Goal: Information Seeking & Learning: Learn about a topic

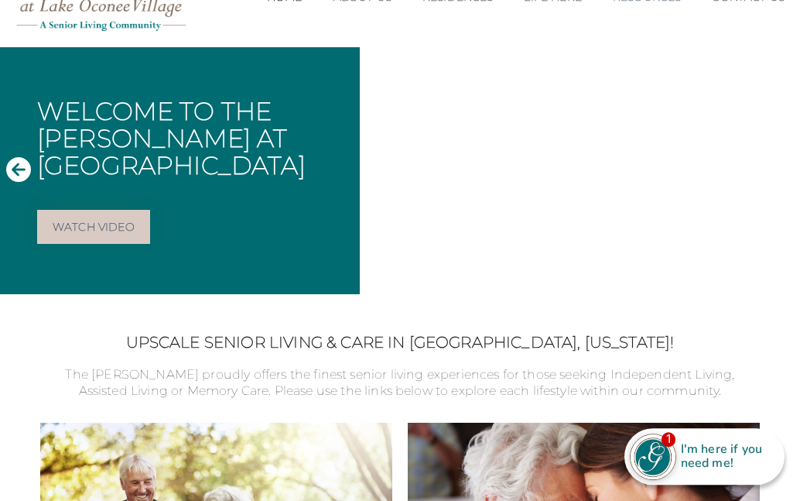
scroll to position [99, 0]
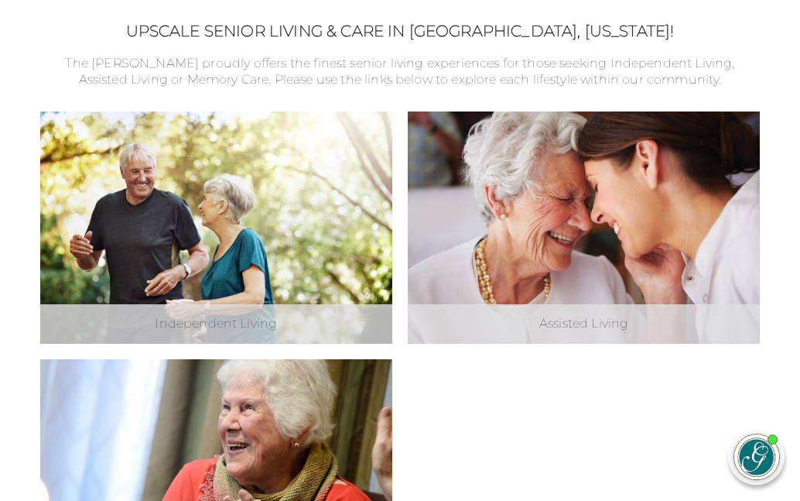
scroll to position [409, 0]
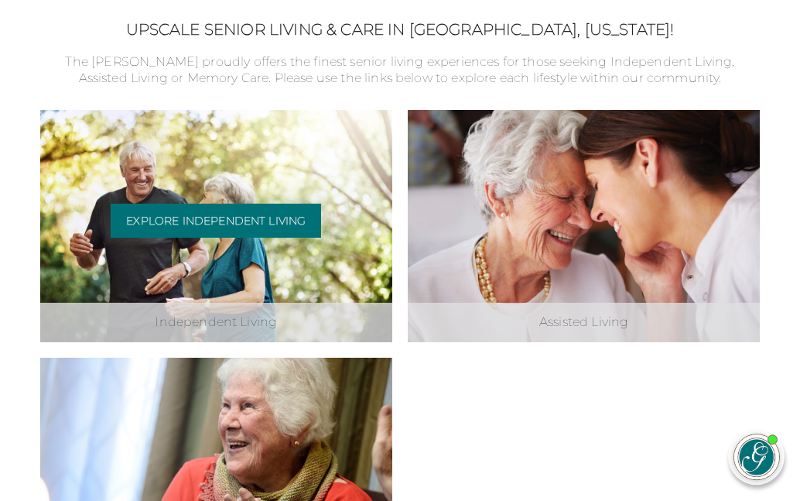
click at [201, 259] on div "Independent Living Explore Independent Living" at bounding box center [216, 227] width 352 height 232
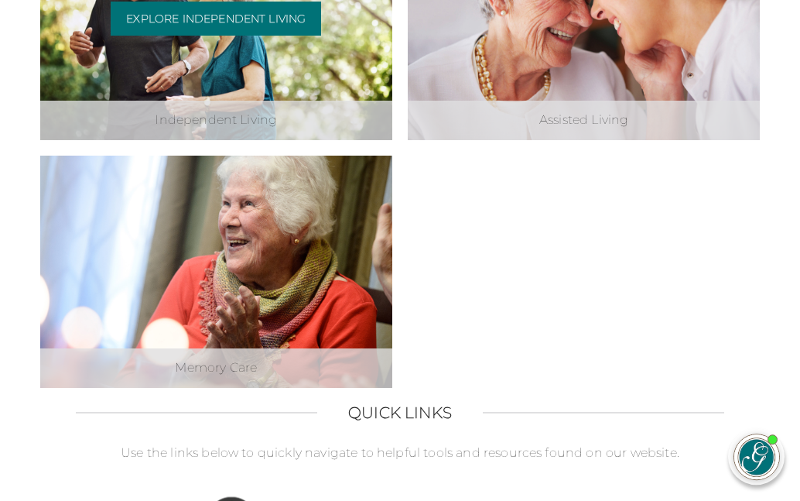
scroll to position [618, 0]
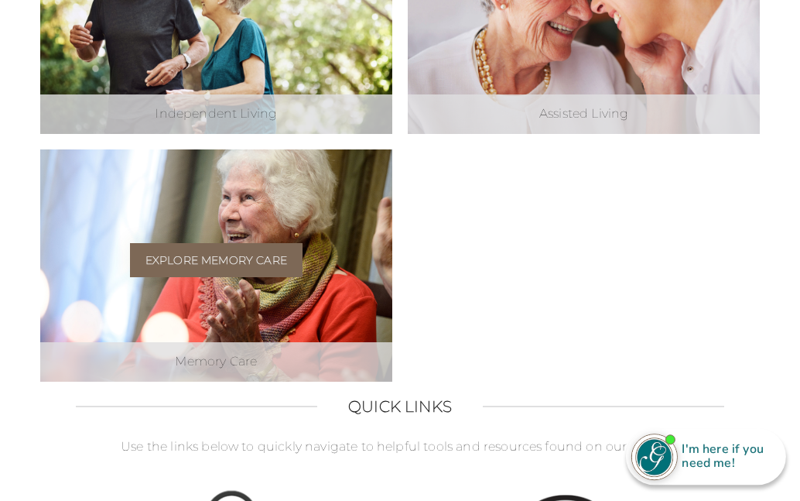
click at [210, 254] on link "Explore Memory Care" at bounding box center [216, 261] width 173 height 34
drag, startPoint x: 188, startPoint y: 282, endPoint x: 194, endPoint y: 272, distance: 11.8
click at [194, 272] on div "Explore Memory Care" at bounding box center [216, 267] width 173 height 46
click at [204, 255] on link "Explore Memory Care" at bounding box center [216, 261] width 173 height 34
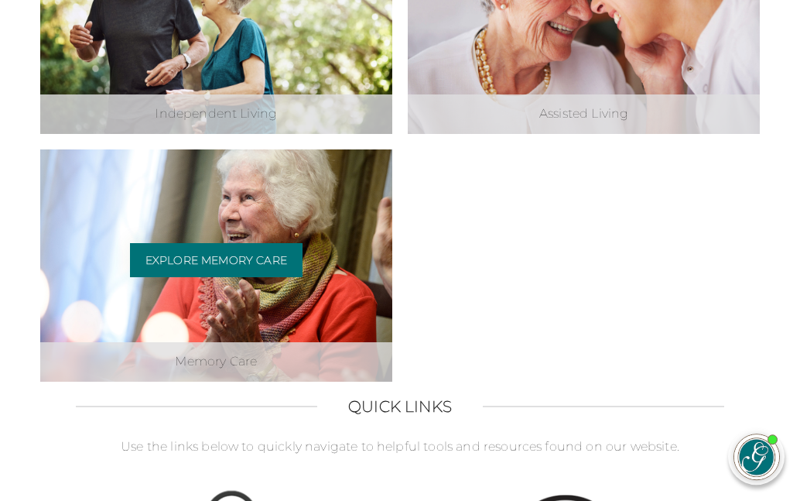
click at [212, 375] on div "Memory Care" at bounding box center [216, 362] width 352 height 39
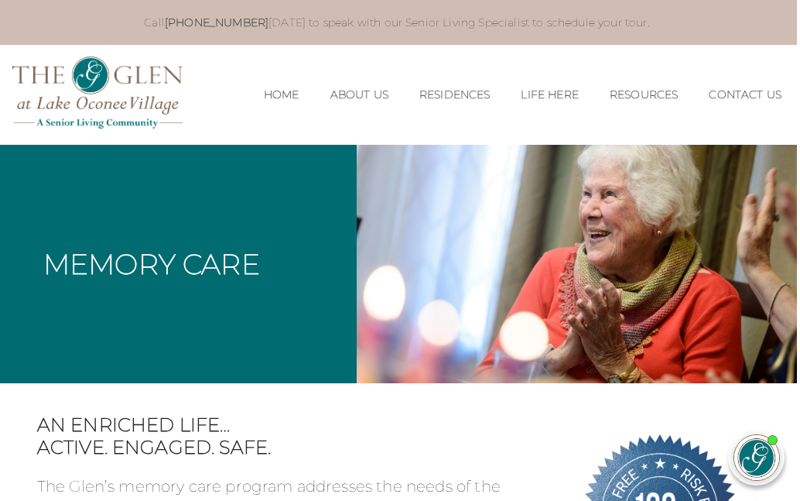
scroll to position [0, 3]
click at [264, 94] on link "Home" at bounding box center [282, 94] width 36 height 13
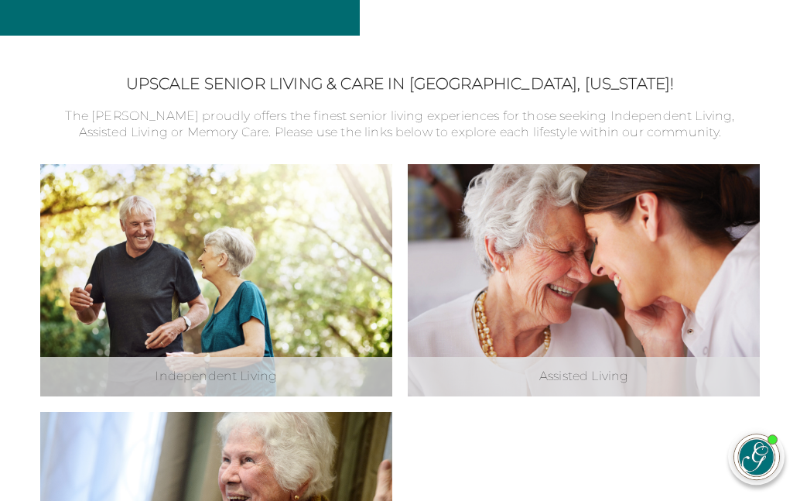
scroll to position [512, 0]
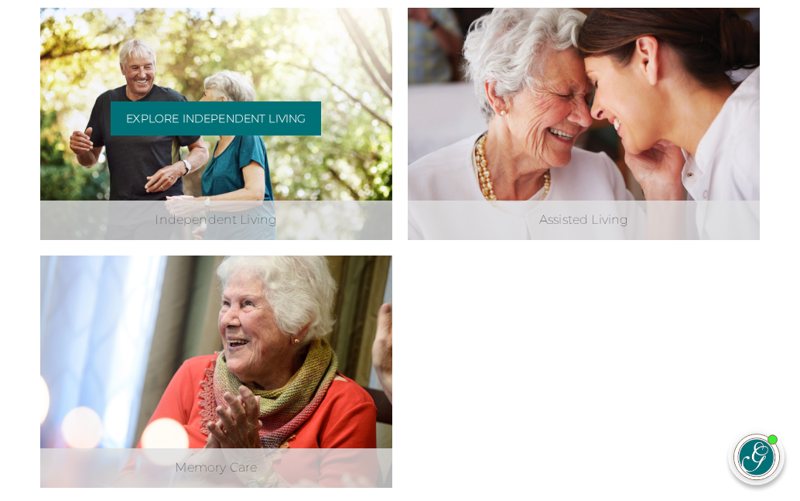
click at [217, 196] on div "Independent Living Explore Independent Living" at bounding box center [216, 125] width 352 height 232
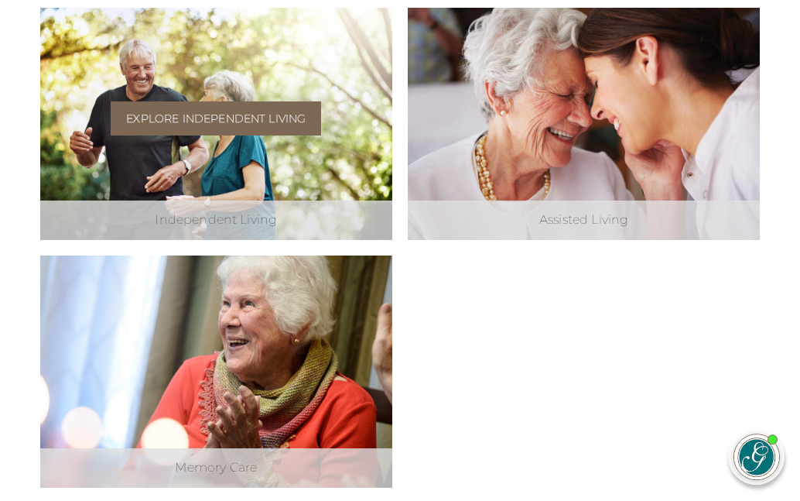
click at [203, 117] on link "Explore Independent Living" at bounding box center [216, 119] width 210 height 34
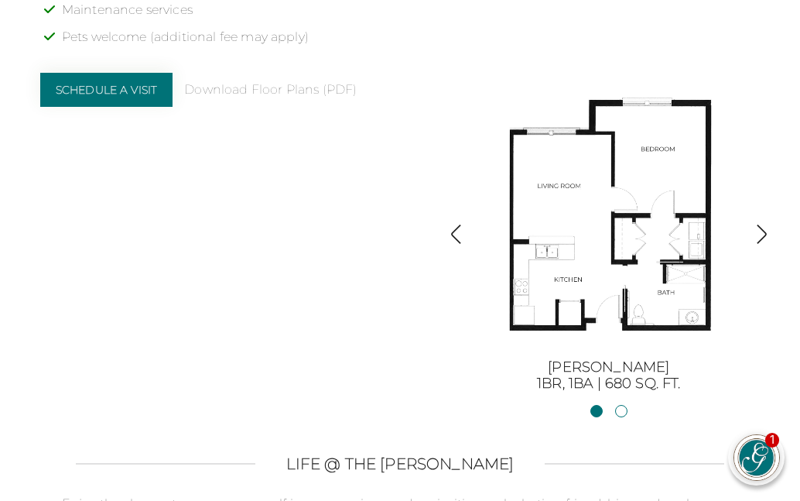
scroll to position [1480, 0]
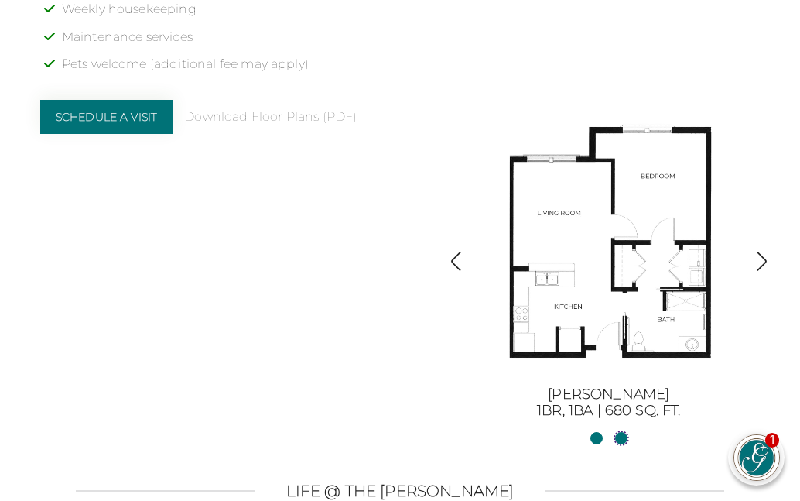
click at [622, 432] on link "Sinclair II2BR, 2BA | 1254 sq. ft." at bounding box center [621, 438] width 12 height 12
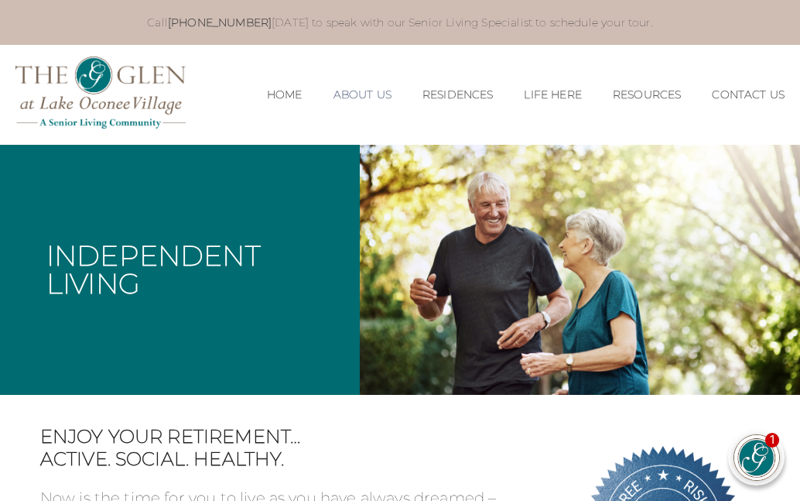
scroll to position [0, 0]
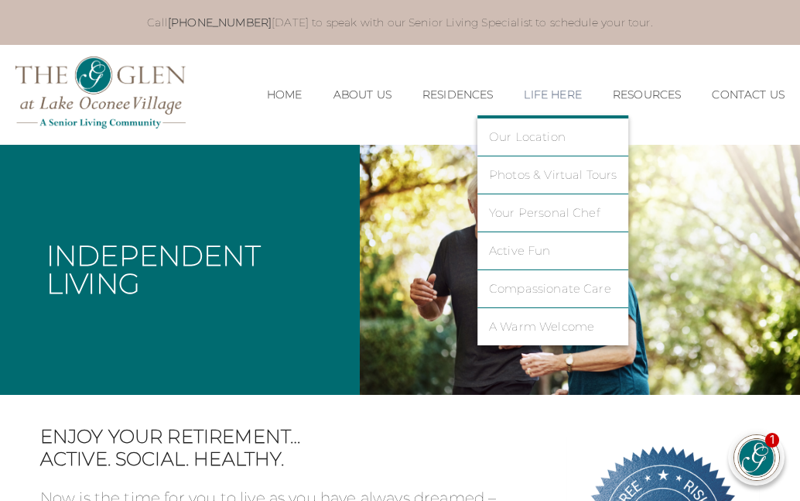
click at [515, 124] on li "Our Location" at bounding box center [553, 137] width 152 height 38
click at [496, 145] on li "Our Location" at bounding box center [553, 137] width 152 height 38
click at [498, 140] on link "Our Location" at bounding box center [553, 137] width 128 height 14
click at [502, 135] on link "Our Location" at bounding box center [553, 137] width 128 height 14
click at [500, 131] on link "Our Location" at bounding box center [553, 137] width 128 height 14
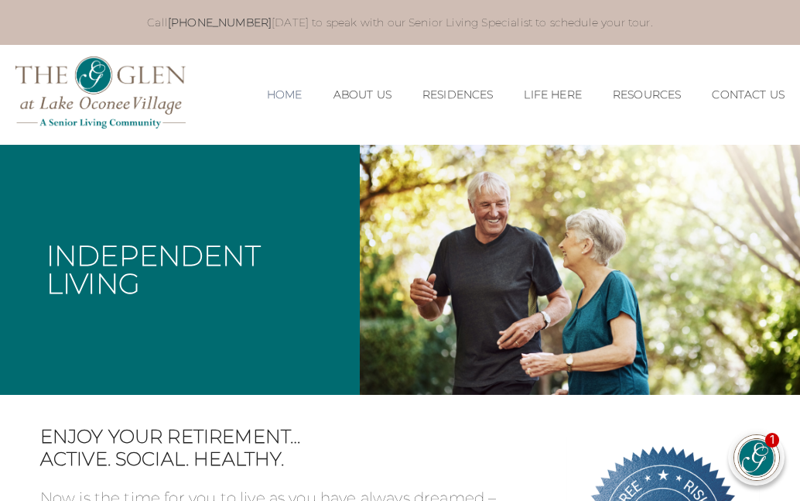
click at [267, 93] on link "Home" at bounding box center [285, 94] width 36 height 13
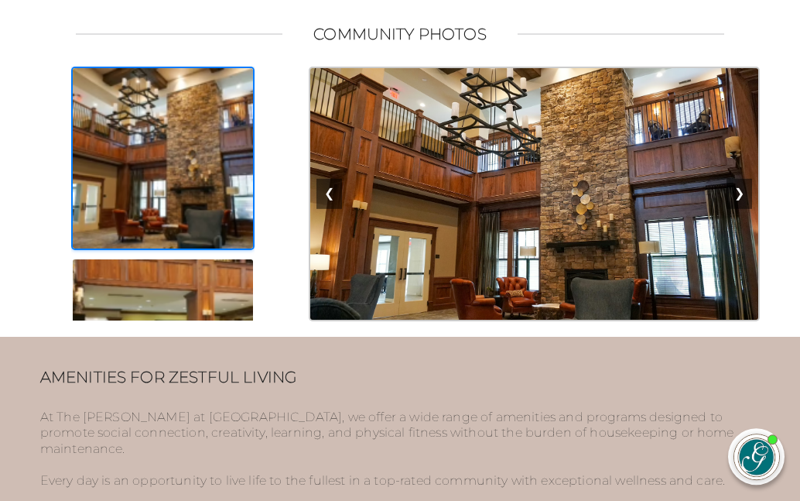
scroll to position [963, 0]
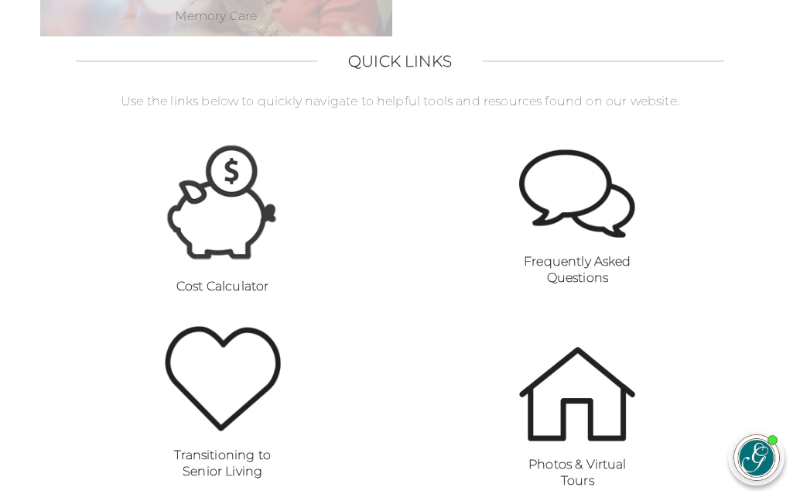
click at [224, 198] on img at bounding box center [223, 202] width 116 height 122
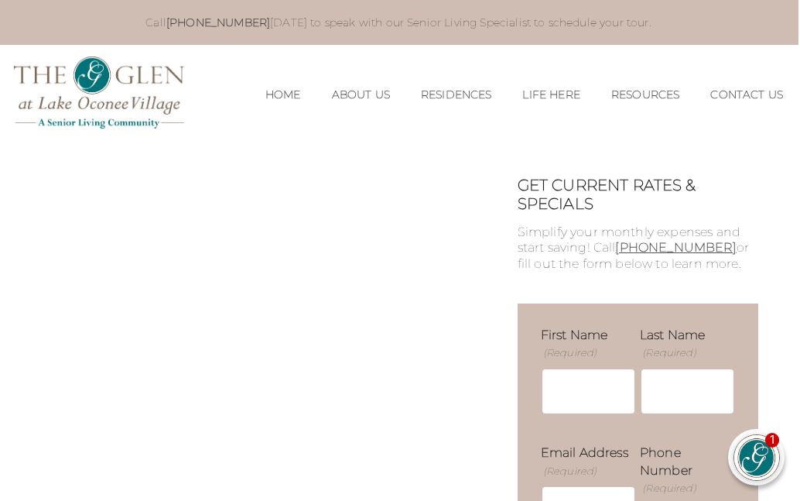
scroll to position [0, 2]
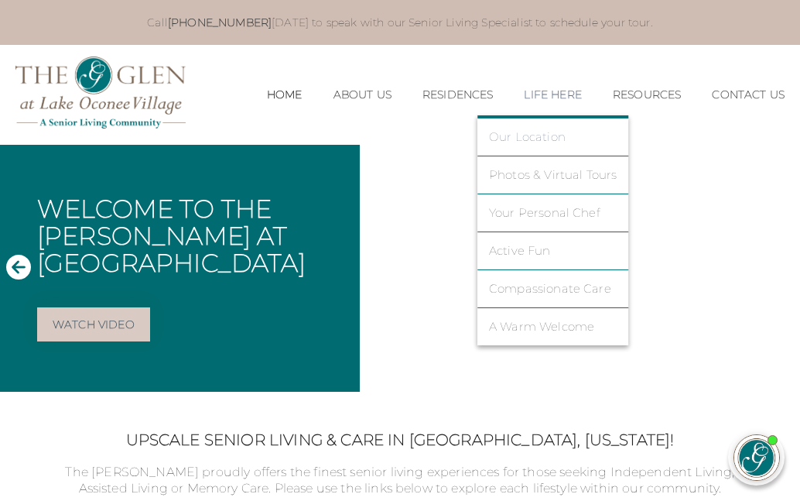
click at [443, 143] on link "Our Location" at bounding box center [553, 137] width 128 height 14
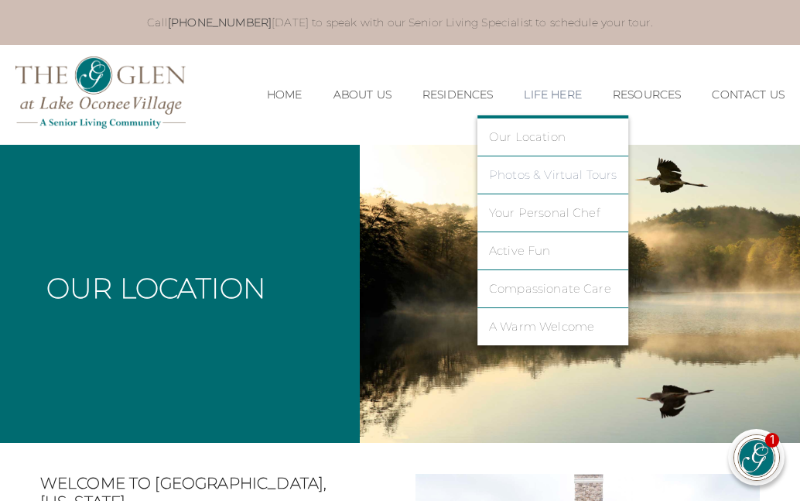
click at [503, 173] on link "Photos & Virtual Tours" at bounding box center [553, 175] width 128 height 14
click at [501, 172] on link "Photos & Virtual Tours" at bounding box center [553, 175] width 128 height 14
click at [492, 176] on link "Photos & Virtual Tours" at bounding box center [553, 175] width 128 height 14
click at [518, 173] on link "Photos & Virtual Tours" at bounding box center [553, 175] width 128 height 14
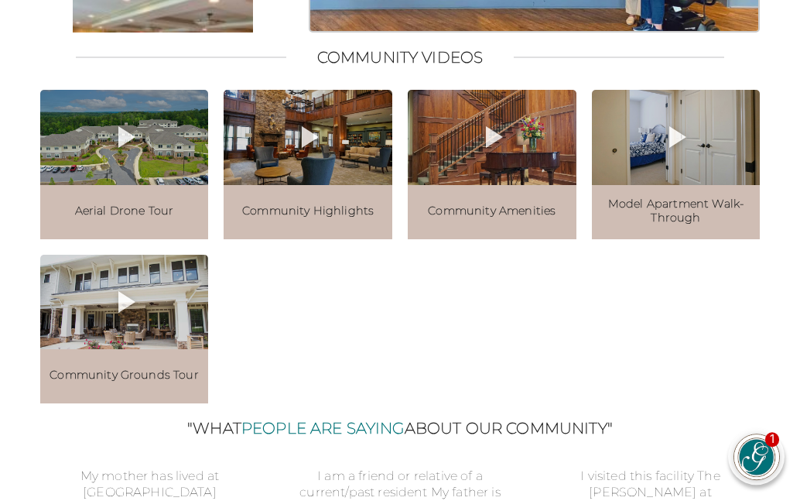
scroll to position [1500, 0]
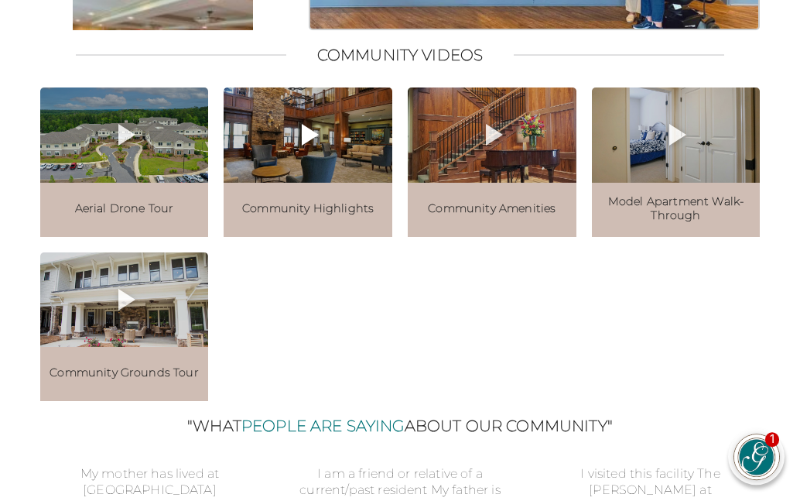
click at [301, 154] on icon at bounding box center [307, 135] width 37 height 37
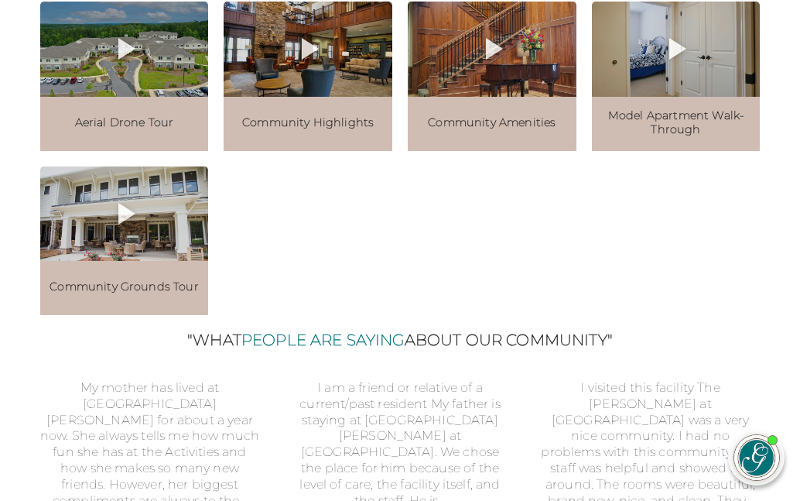
scroll to position [1383, 0]
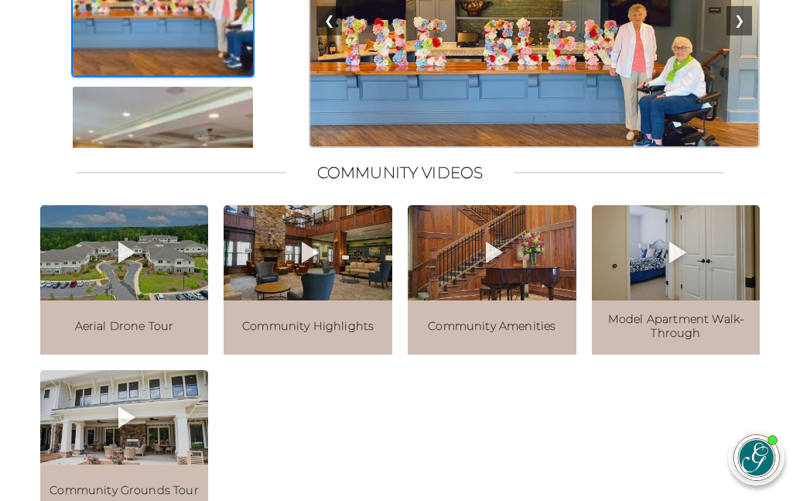
click at [707, 491] on div "Aerial Drone Tour Community Highlights" at bounding box center [400, 361] width 720 height 313
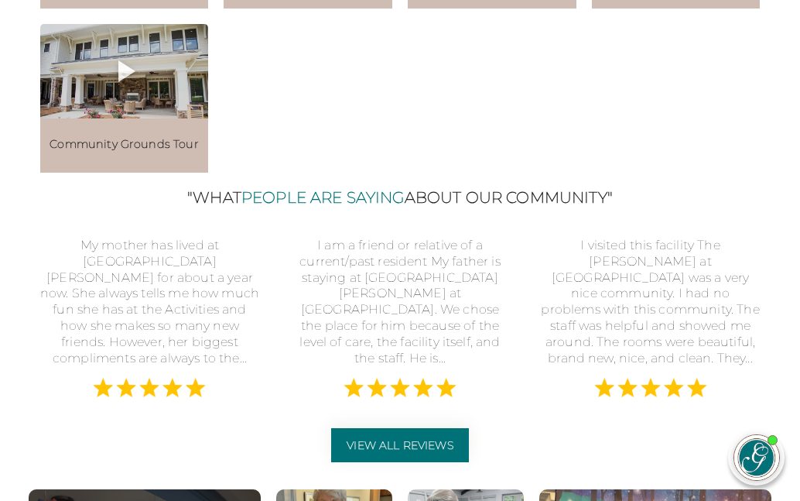
scroll to position [1625, 0]
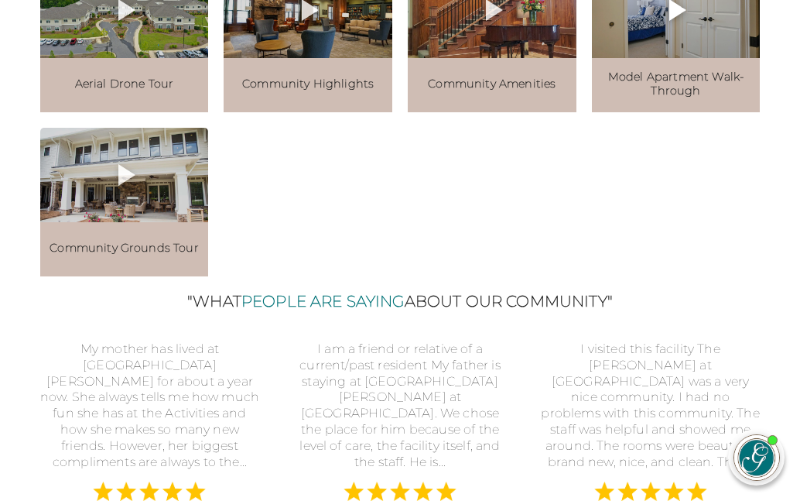
click at [677, 21] on icon at bounding box center [677, 10] width 17 height 22
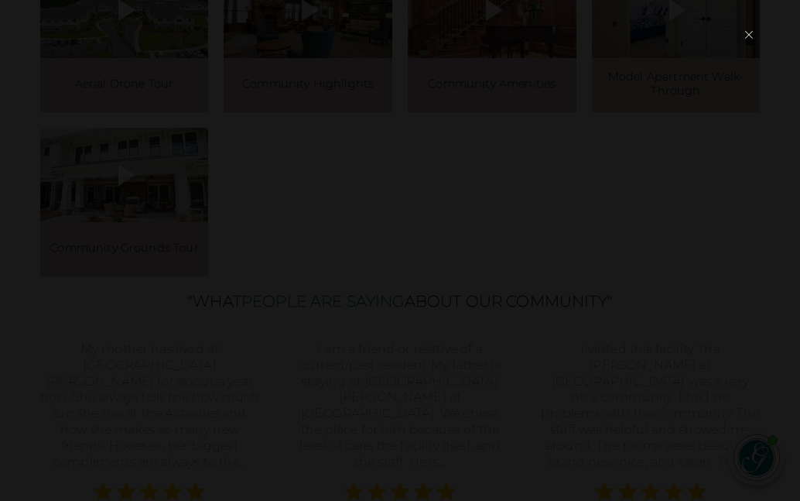
click at [750, 29] on button "×" at bounding box center [749, 35] width 22 height 36
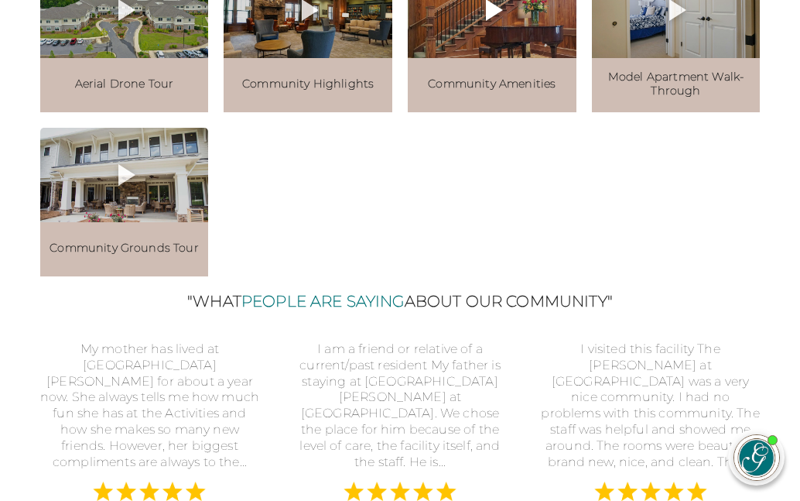
click at [488, 21] on icon at bounding box center [494, 10] width 17 height 22
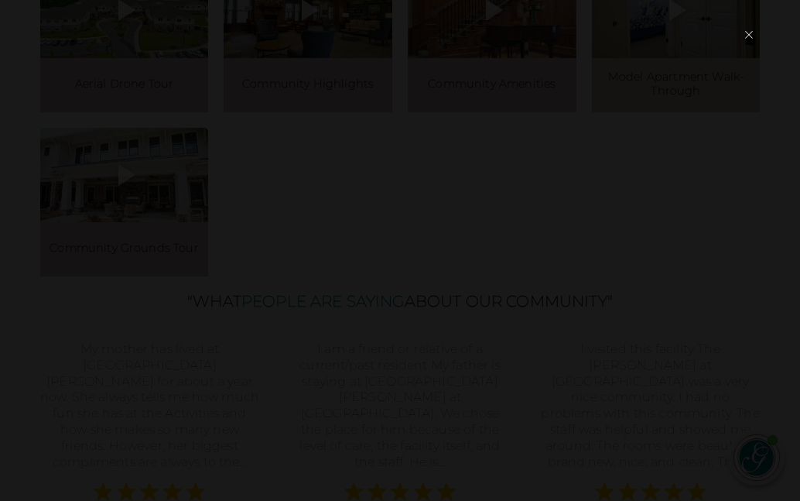
click at [750, 36] on button "×" at bounding box center [749, 35] width 22 height 36
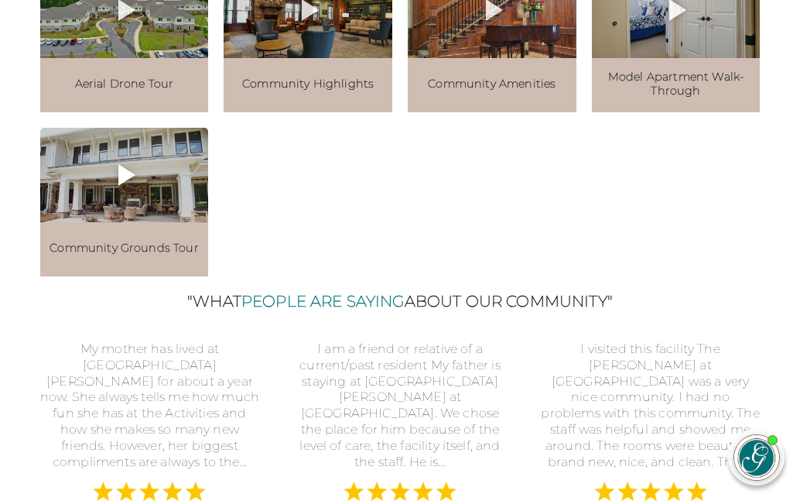
click at [121, 186] on icon at bounding box center [126, 175] width 17 height 22
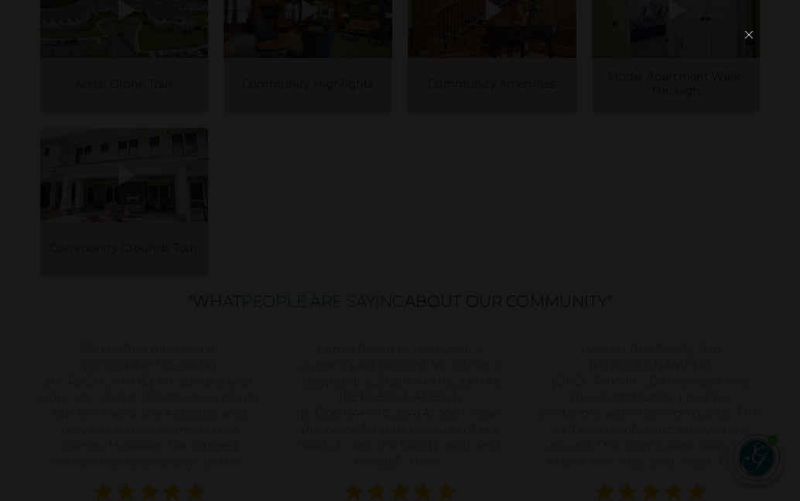
click at [761, 36] on div "×" at bounding box center [400, 250] width 800 height 501
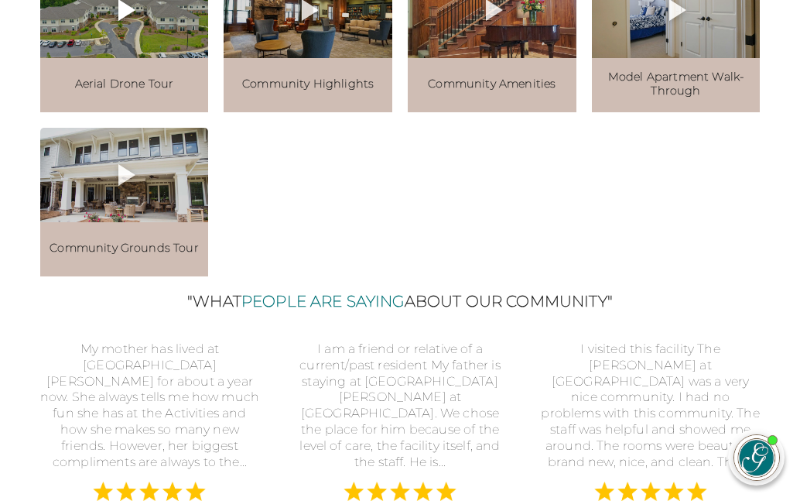
click at [113, 29] on icon at bounding box center [124, 9] width 37 height 37
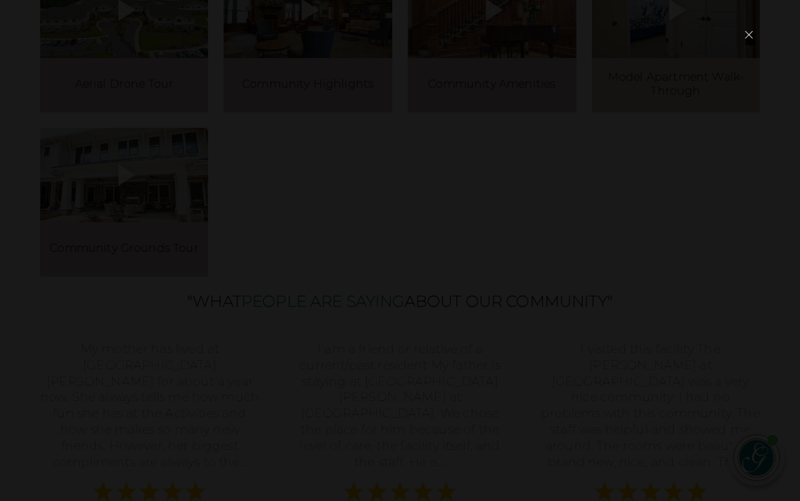
click at [748, 36] on button "×" at bounding box center [749, 35] width 22 height 36
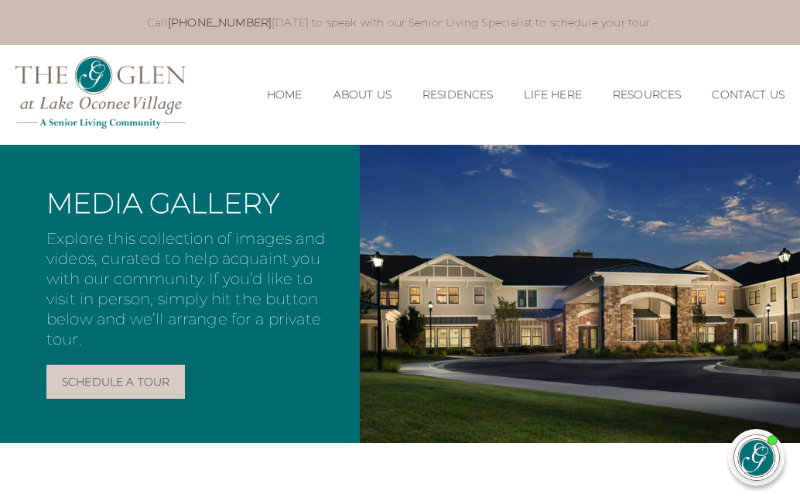
scroll to position [0, 0]
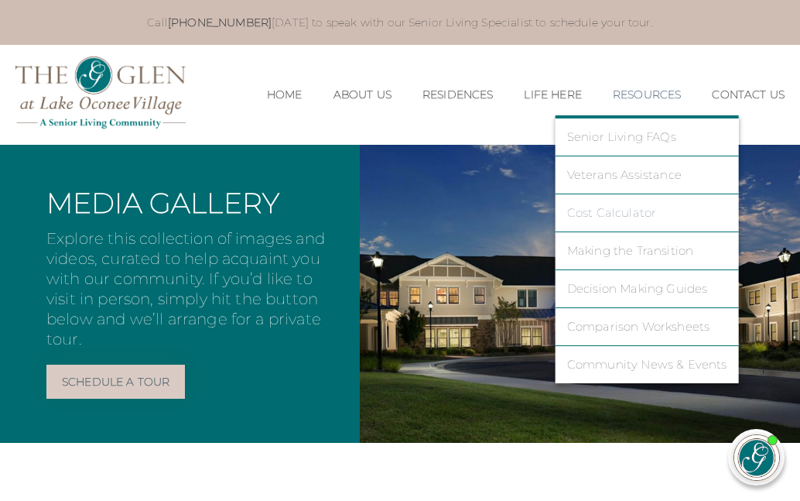
click at [589, 214] on link "Cost Calculator" at bounding box center [647, 213] width 160 height 14
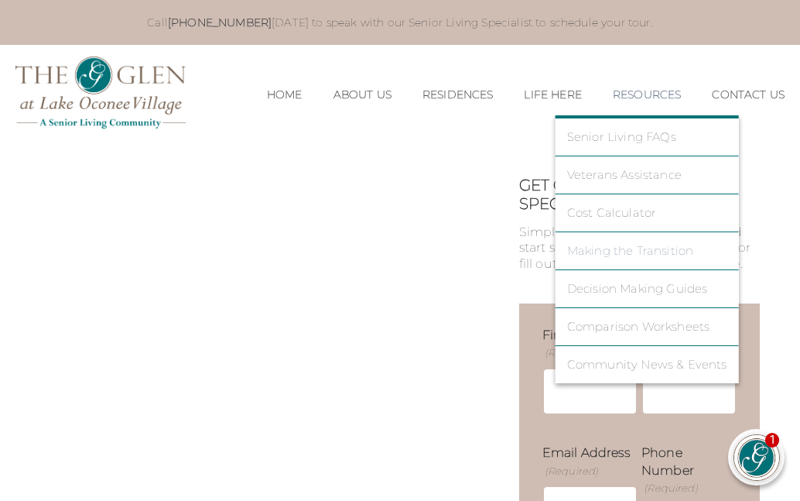
click at [603, 252] on link "Making the Transition" at bounding box center [647, 251] width 160 height 14
click at [604, 247] on link "Making the Transition" at bounding box center [647, 251] width 160 height 14
click at [638, 248] on link "Making the Transition" at bounding box center [647, 251] width 160 height 14
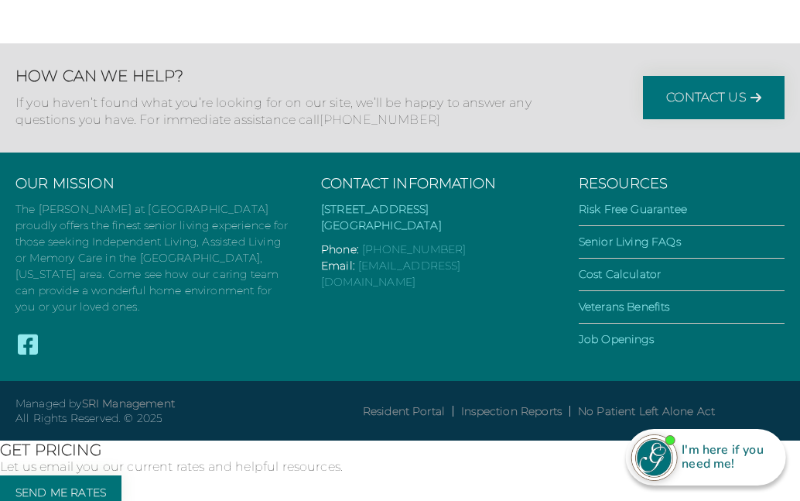
scroll to position [1405, 0]
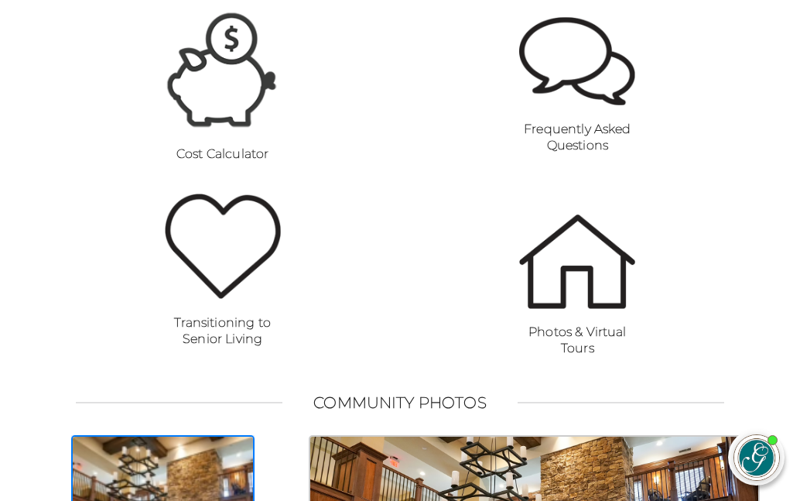
scroll to position [1052, 0]
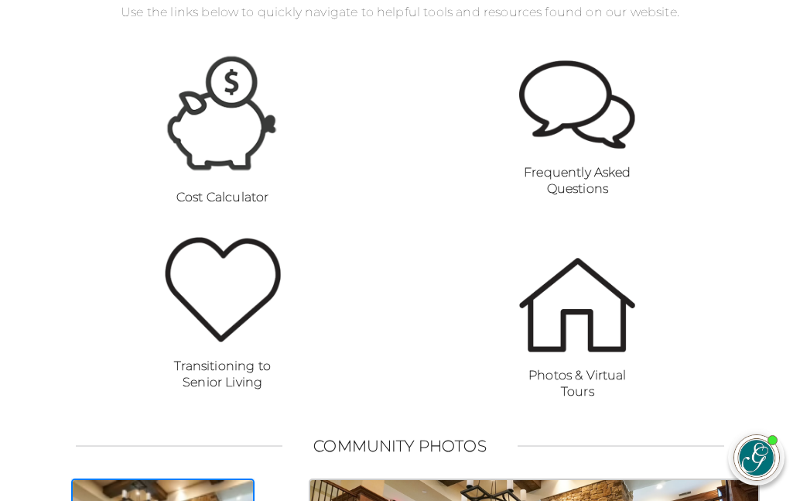
click at [572, 161] on figure "Frequently Asked Questions" at bounding box center [577, 128] width 116 height 136
click at [580, 187] on strong "Frequently Asked Questions" at bounding box center [578, 180] width 108 height 31
click at [580, 196] on strong "Frequently Asked Questions" at bounding box center [578, 180] width 108 height 31
click at [580, 91] on img at bounding box center [577, 104] width 116 height 88
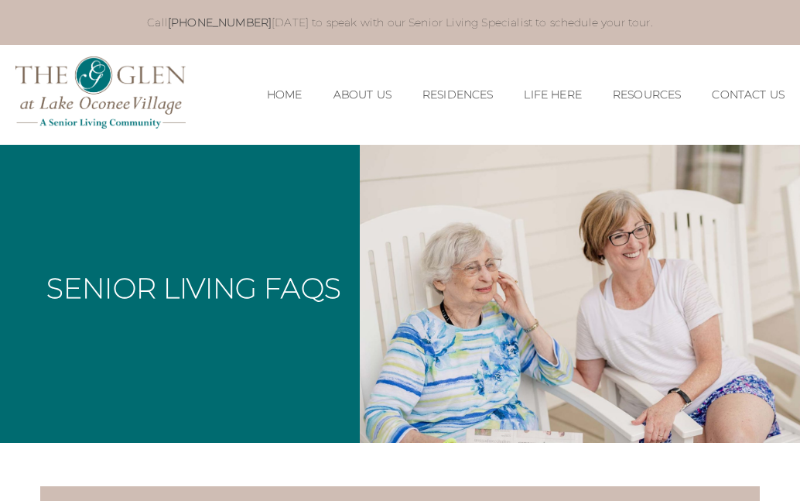
click at [597, 115] on li "Resources Senior Living FAQs Veterans Assistance Cost Calculator Making the Tra…" at bounding box center [646, 95] width 99 height 44
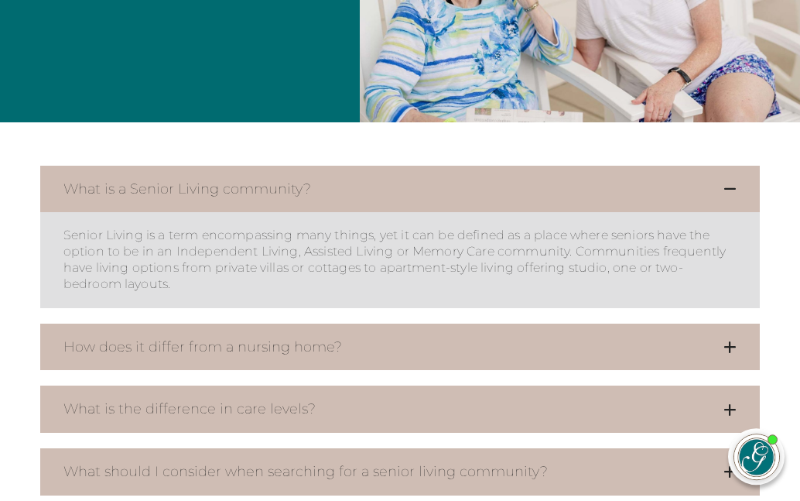
scroll to position [321, 0]
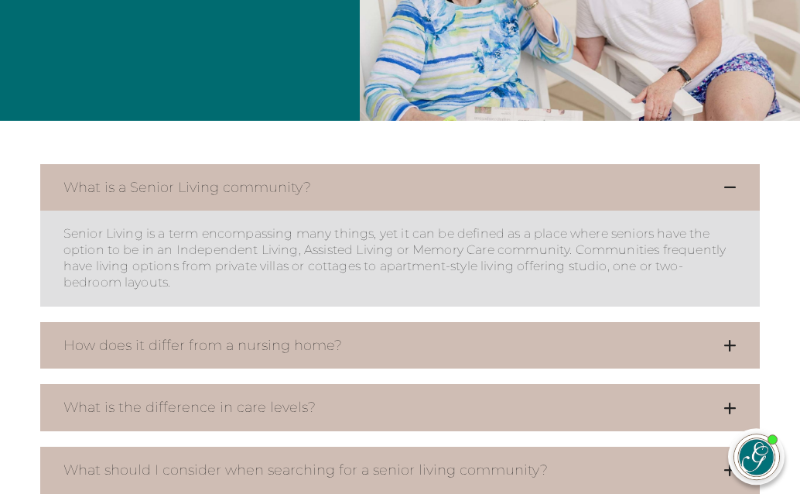
click at [557, 346] on button "How does it differ from a nursing home?" at bounding box center [400, 346] width 720 height 47
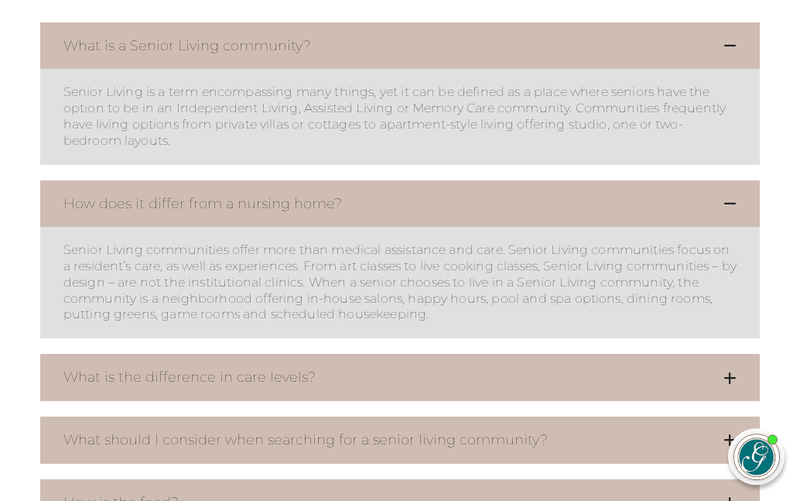
scroll to position [464, 0]
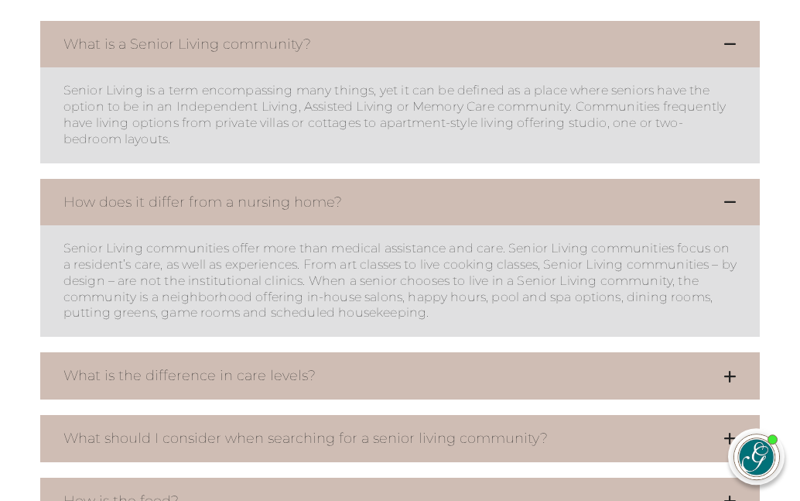
click at [550, 358] on button "What is the difference in care levels?" at bounding box center [400, 376] width 720 height 47
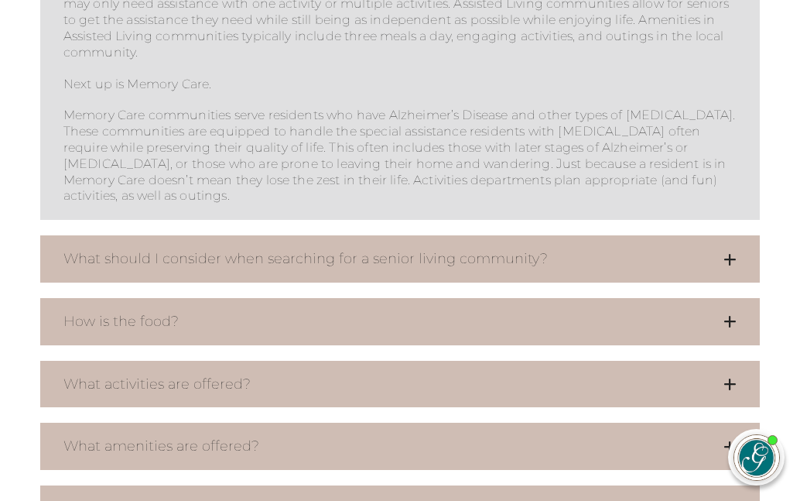
scroll to position [1135, 0]
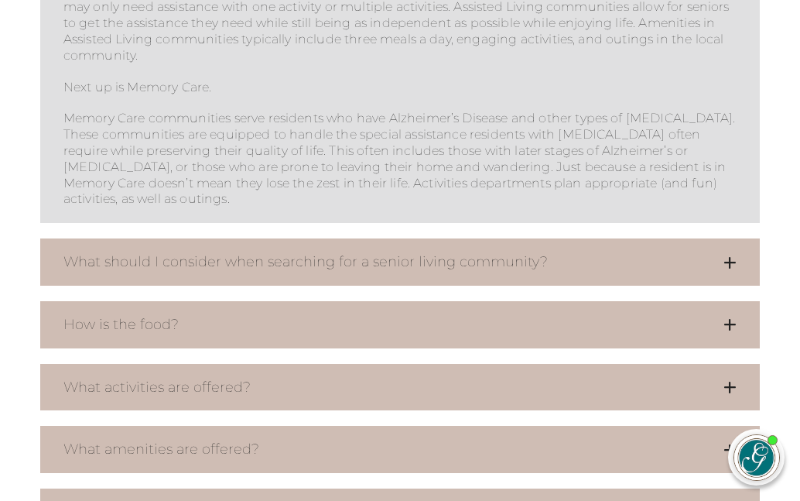
click at [517, 238] on button "What should I consider when searching for a senior living community?" at bounding box center [400, 261] width 720 height 47
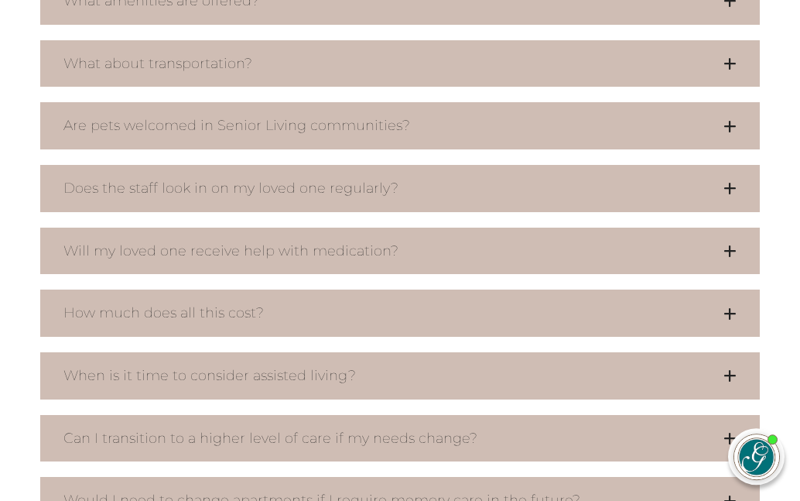
scroll to position [1950, 0]
click at [515, 165] on button "Does the staff look in on my loved one regularly?" at bounding box center [400, 188] width 720 height 47
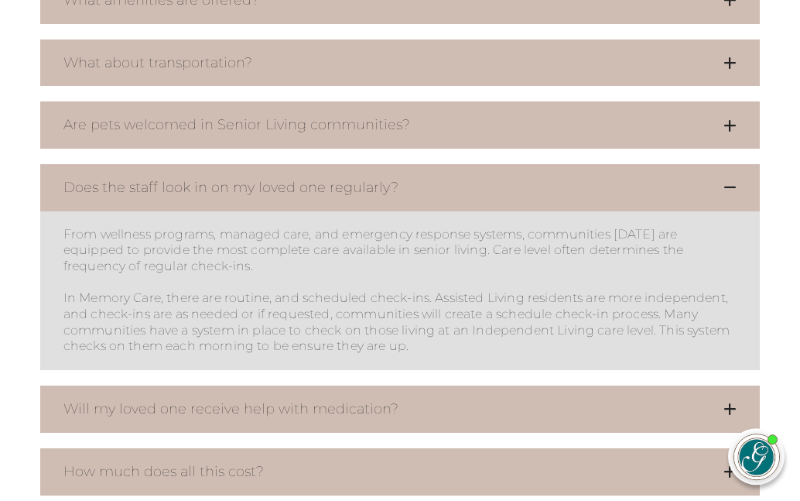
click at [495, 40] on button "What about transportation?" at bounding box center [400, 63] width 720 height 47
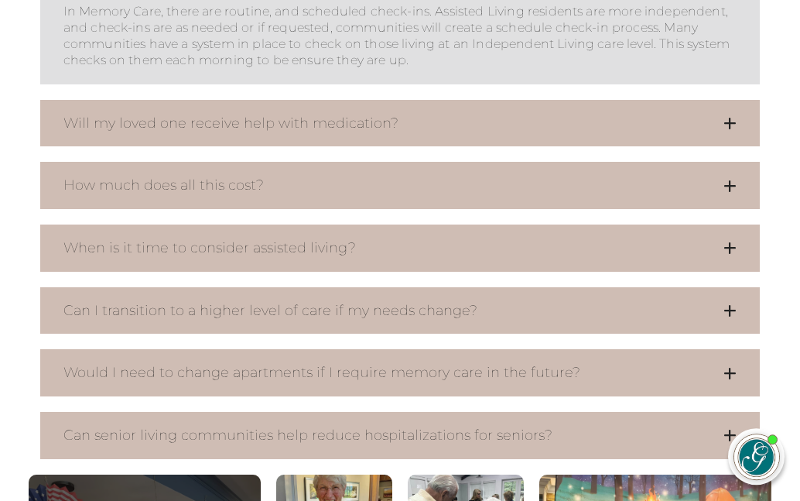
scroll to position [2317, 0]
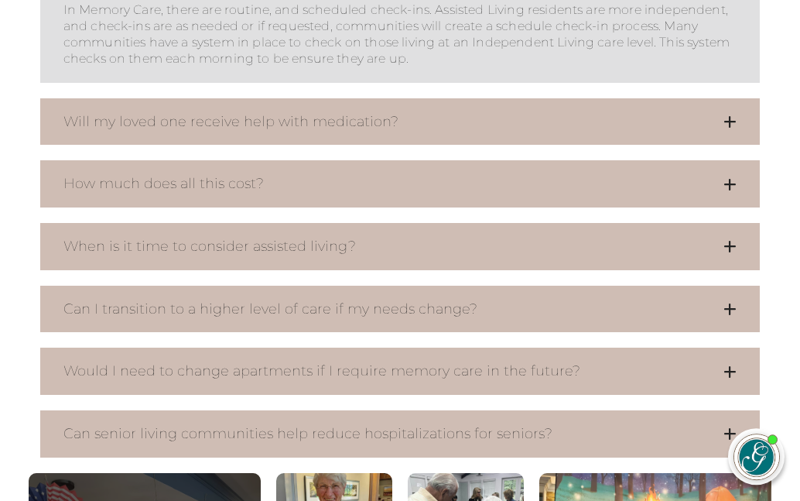
click at [626, 101] on button "Will my loved one receive help with medication?" at bounding box center [400, 122] width 720 height 47
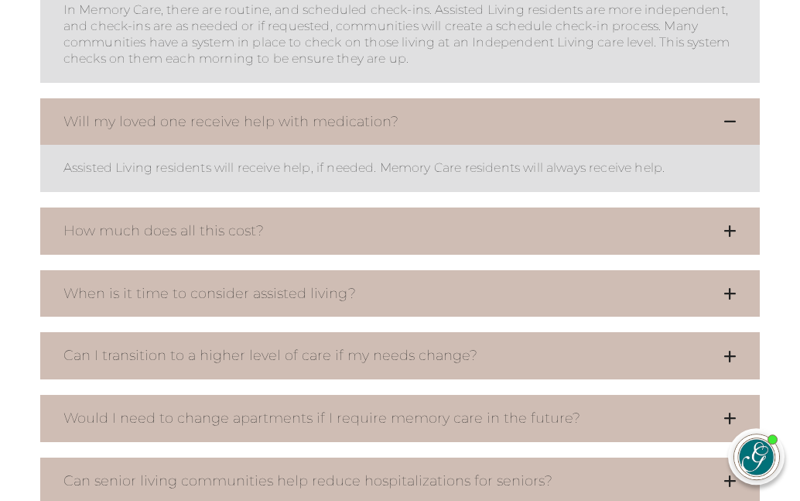
click at [426, 281] on button "When is it time to consider assisted living?" at bounding box center [400, 294] width 720 height 47
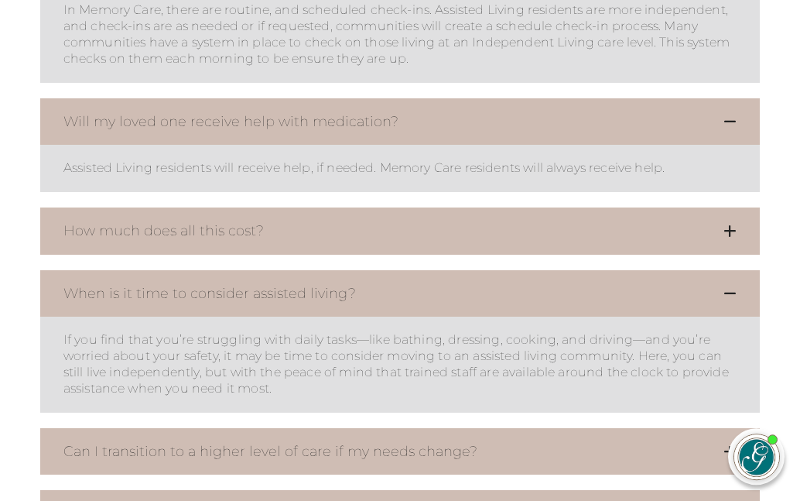
click at [399, 218] on button "How much does all this cost?" at bounding box center [400, 231] width 720 height 47
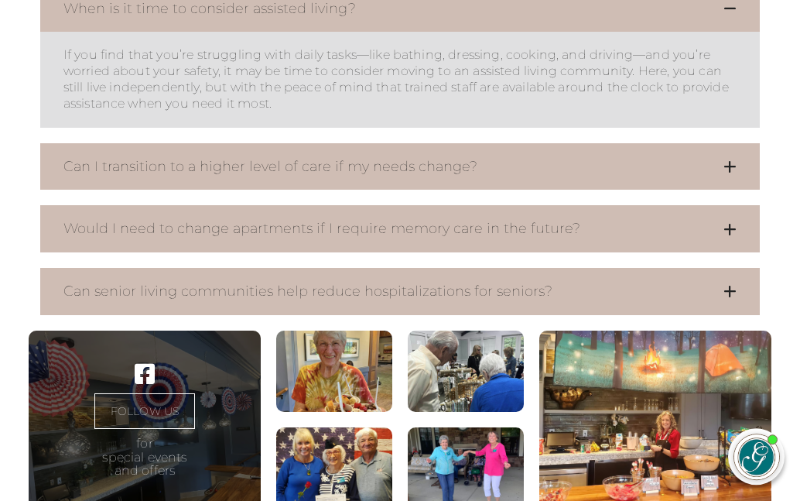
scroll to position [3048, 0]
